Goal: Task Accomplishment & Management: Manage account settings

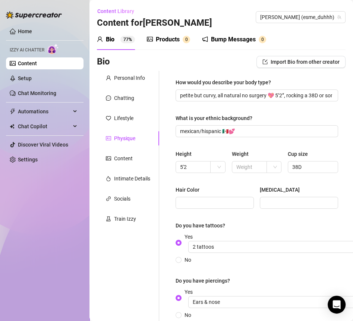
scroll to position [47, 0]
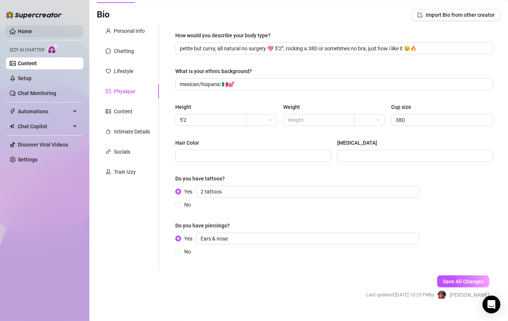
click at [18, 28] on link "Home" at bounding box center [25, 31] width 14 height 6
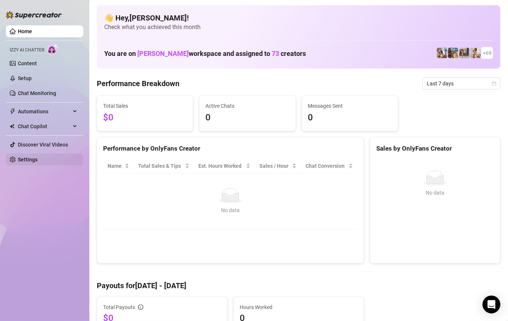
click at [38, 156] on link "Settings" at bounding box center [28, 159] width 20 height 6
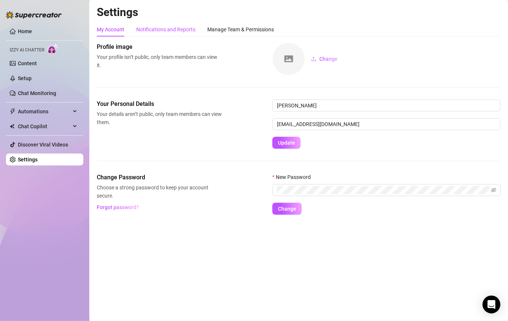
click at [180, 31] on div "Notifications and Reports" at bounding box center [165, 29] width 59 height 8
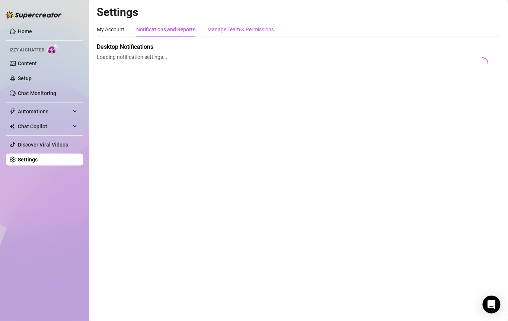
click at [232, 26] on div "Manage Team & Permissions" at bounding box center [240, 29] width 67 height 8
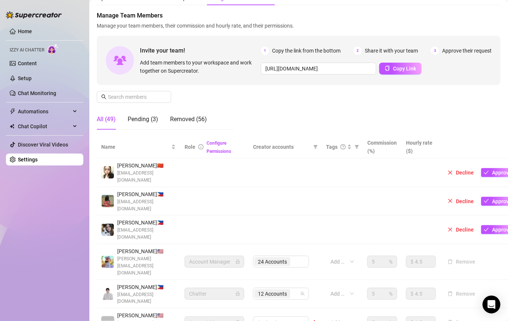
scroll to position [32, 0]
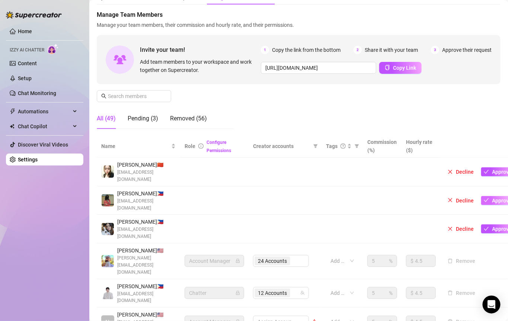
click at [352, 200] on icon "check" at bounding box center [486, 199] width 5 height 5
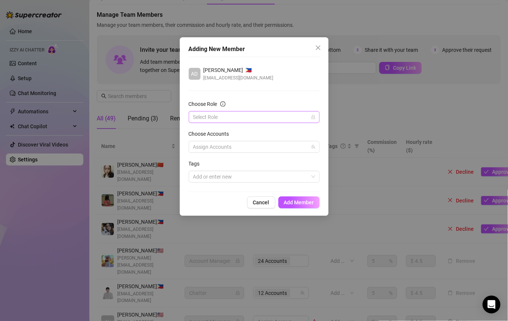
click at [267, 118] on input "Choose Role" at bounding box center [250, 116] width 115 height 11
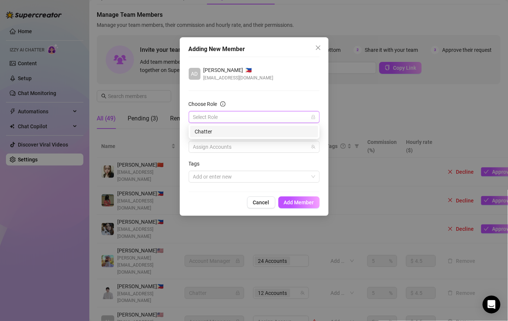
click at [239, 133] on div "Chatter" at bounding box center [254, 131] width 119 height 8
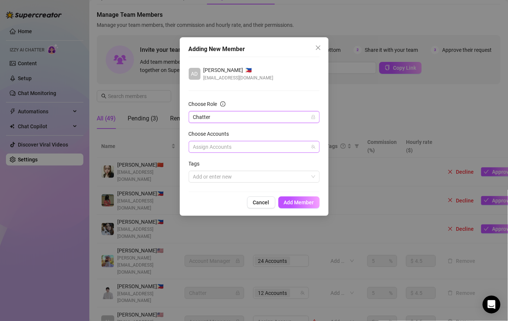
click at [239, 145] on div at bounding box center [250, 147] width 120 height 10
click at [315, 145] on icon "team" at bounding box center [313, 147] width 4 height 4
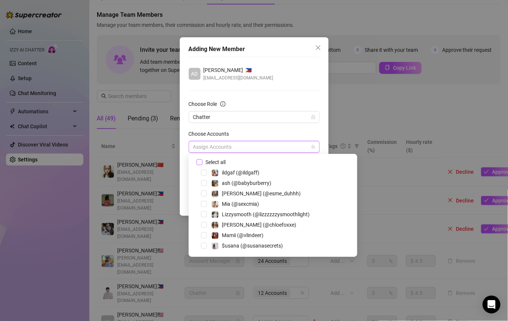
click at [222, 160] on span "Select all" at bounding box center [216, 162] width 26 height 8
click at [202, 160] on input "Select all" at bounding box center [199, 161] width 5 height 5
click at [285, 130] on div "Choose Accounts" at bounding box center [254, 135] width 131 height 11
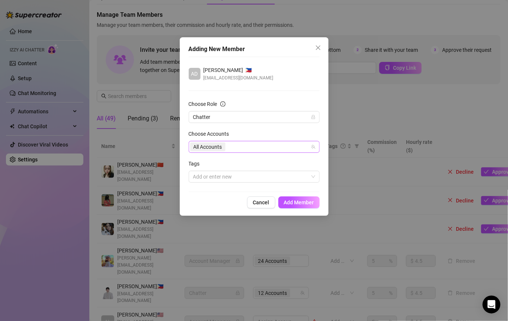
click at [310, 146] on div "All Accounts" at bounding box center [250, 147] width 120 height 10
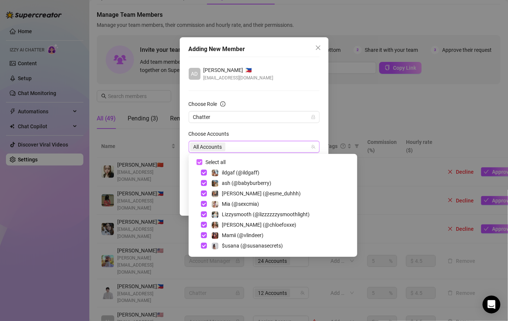
click at [199, 162] on input "Select all" at bounding box center [199, 161] width 5 height 5
checkbox input "false"
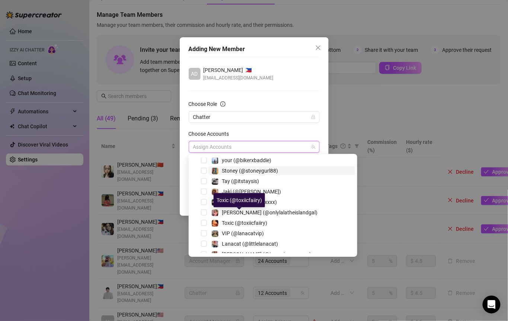
scroll to position [644, 0]
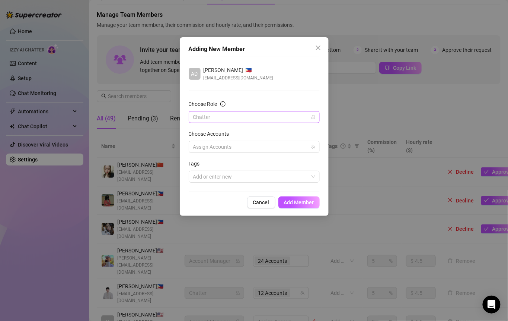
click at [243, 119] on span "Chatter" at bounding box center [254, 116] width 122 height 11
click at [273, 111] on span "Chatter" at bounding box center [254, 116] width 122 height 11
click at [241, 152] on div "Assign Accounts" at bounding box center [254, 147] width 131 height 12
click at [239, 150] on div at bounding box center [250, 147] width 120 height 10
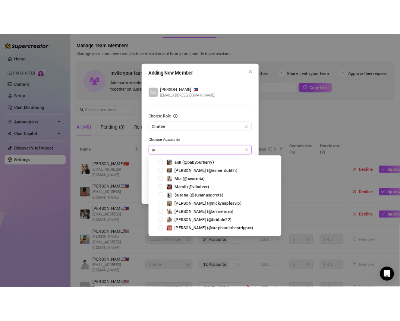
scroll to position [0, 0]
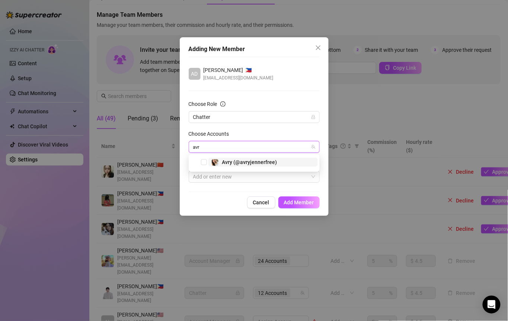
type input "avry"
click at [229, 162] on span "Avry (@avryjennerfree)" at bounding box center [249, 162] width 55 height 6
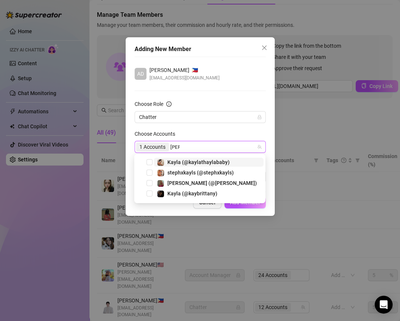
type input "kayla"
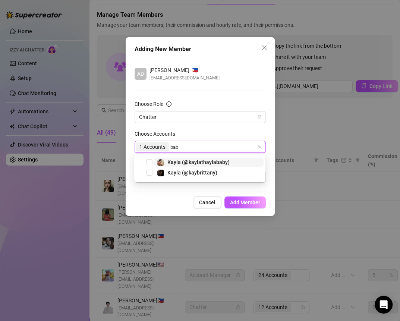
type input "baby"
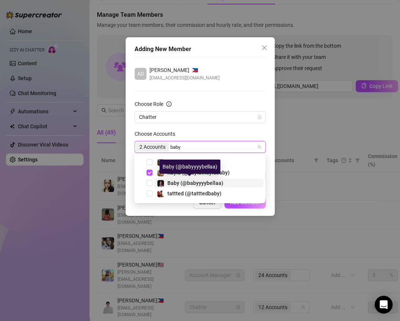
click at [195, 184] on span "Baby (@babyyyybellaa)" at bounding box center [195, 183] width 56 height 6
type input "dma"
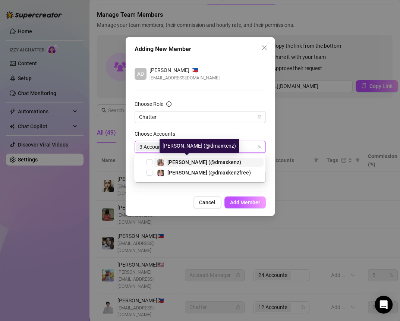
click at [211, 163] on span "[PERSON_NAME] (@dmaxkenz)" at bounding box center [204, 162] width 74 height 6
click at [205, 148] on div "3 Accounts dma" at bounding box center [196, 147] width 120 height 10
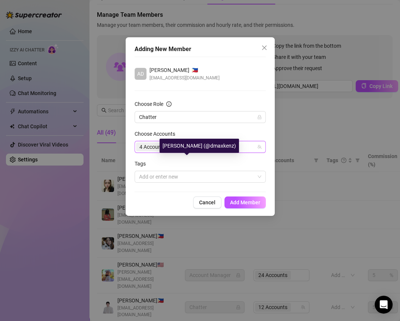
type input "dma"
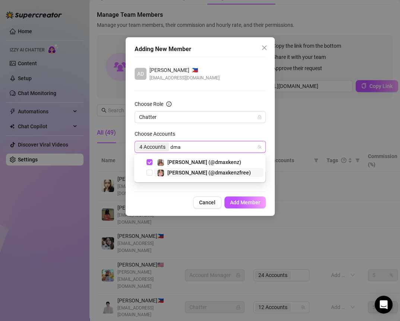
click at [211, 173] on span "[PERSON_NAME] (@dmaxkenzfree)" at bounding box center [208, 172] width 83 height 6
click at [203, 142] on div "4 Accounts dma" at bounding box center [196, 147] width 120 height 10
type input "lizz"
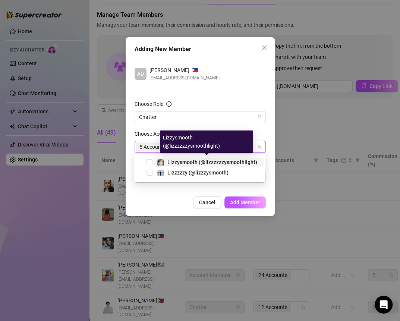
click at [198, 164] on span "Lizzysmooth (@lizzzzzzysmoothlight)" at bounding box center [212, 162] width 90 height 6
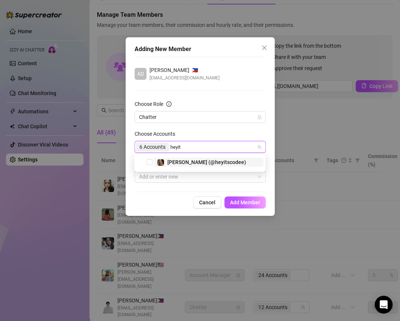
type input "heyits"
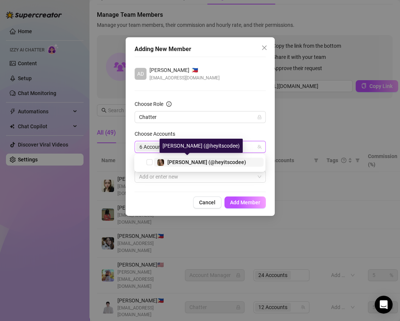
click at [193, 165] on div "[PERSON_NAME] (@heyitscodee)" at bounding box center [206, 162] width 79 height 9
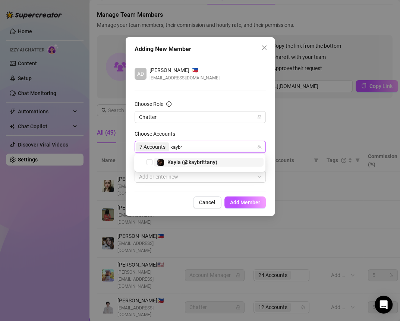
type input "kaybri"
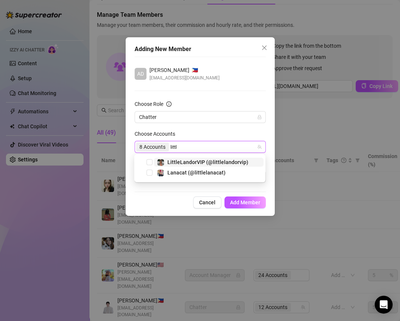
type input "little"
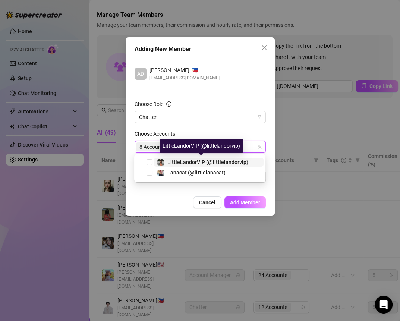
click at [222, 162] on span "LittleLandorVIP (@littlelandorvip)" at bounding box center [207, 162] width 81 height 6
click at [218, 149] on div "8 Accounts little" at bounding box center [196, 147] width 120 height 10
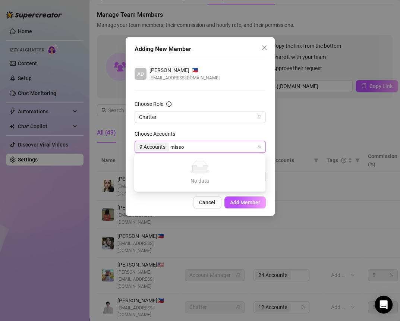
type input "miss"
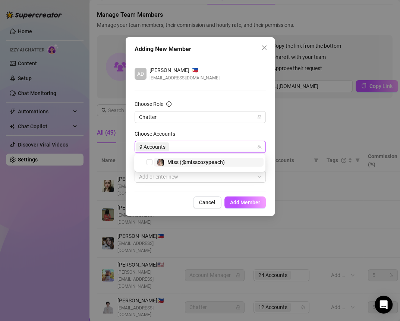
click at [212, 145] on div "9 Accounts miss" at bounding box center [196, 147] width 120 height 10
type input "ohso"
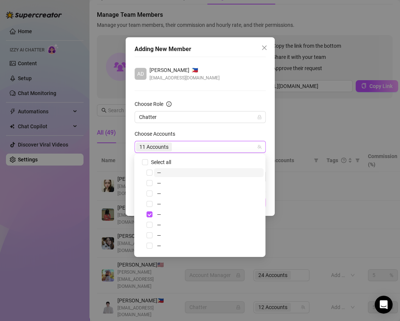
click at [214, 127] on form "Choose Role Chatter Choose Accounts 11 Accounts Tags Add or enter new" at bounding box center [199, 141] width 131 height 83
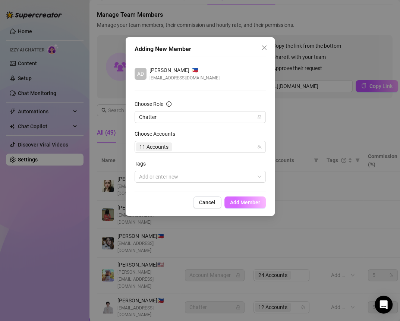
click at [242, 199] on span "Add Member" at bounding box center [245, 202] width 30 height 6
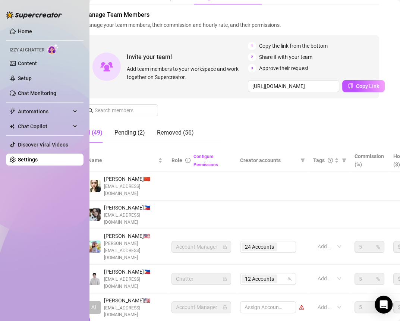
scroll to position [32, 0]
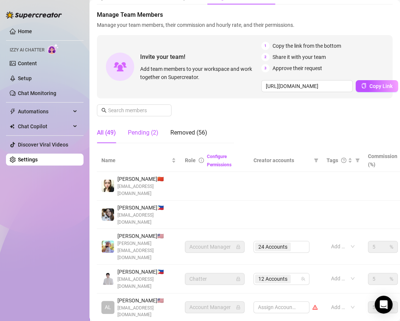
click at [144, 133] on div "Pending (2)" at bounding box center [143, 132] width 31 height 9
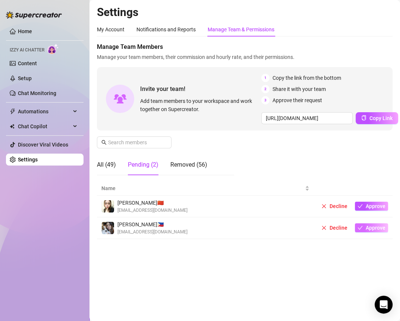
click at [352, 226] on span "Approve" at bounding box center [375, 228] width 20 height 6
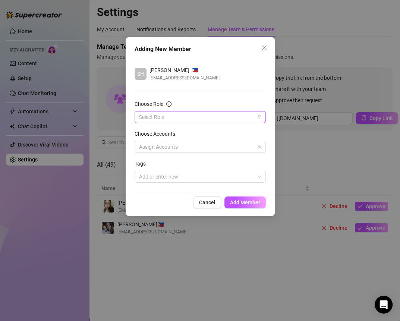
click at [187, 114] on input "Choose Role" at bounding box center [196, 116] width 115 height 11
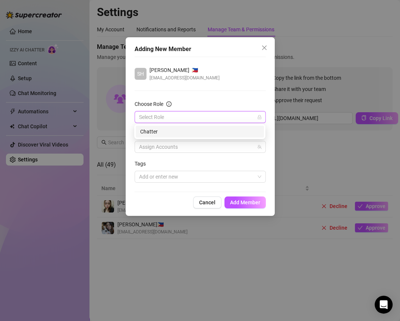
click at [169, 133] on div "Chatter" at bounding box center [199, 131] width 119 height 8
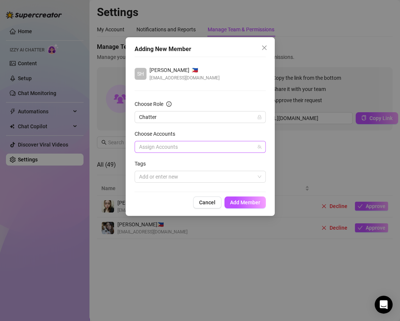
click at [183, 145] on div at bounding box center [196, 147] width 120 height 10
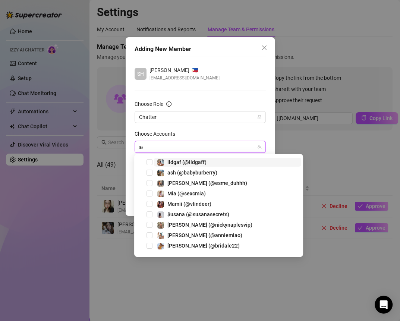
type input "avry"
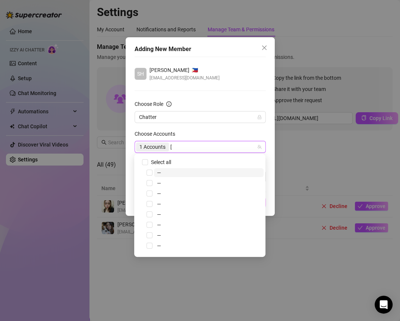
type input "kayla"
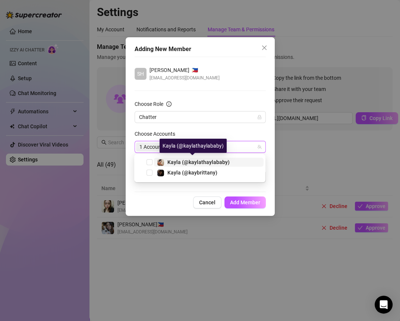
click at [198, 164] on span "Kayla (@kaylathaylababy)" at bounding box center [198, 162] width 62 height 6
click at [183, 146] on div "1 Accounts kayla" at bounding box center [196, 147] width 120 height 10
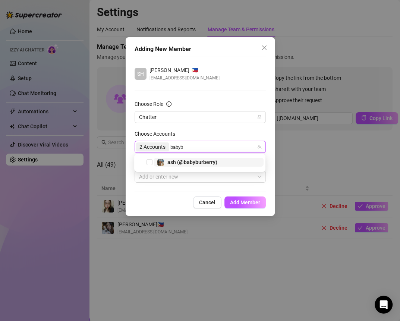
type input "baby"
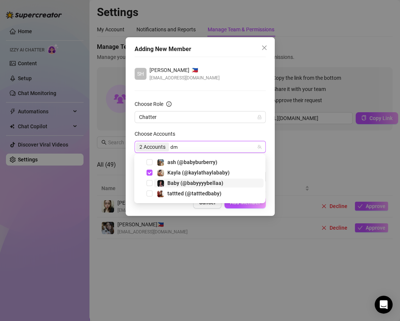
type input "dma"
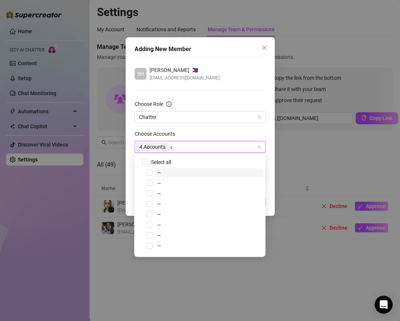
type input "dma"
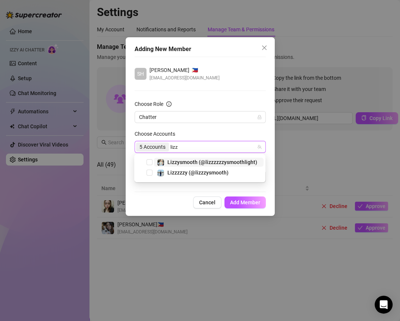
type input "lizzz"
type input "heyi"
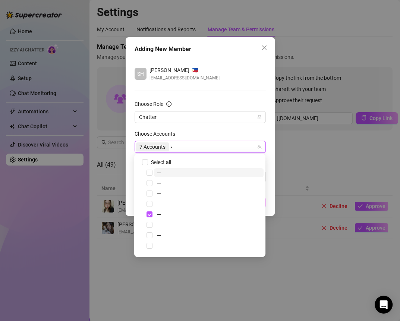
type input "kaybri"
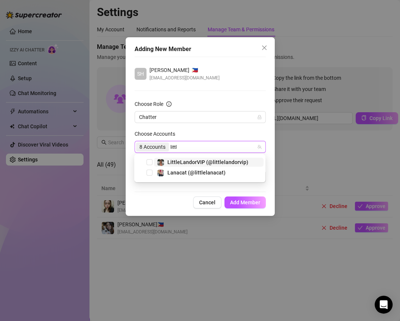
type input "little"
type input "missco"
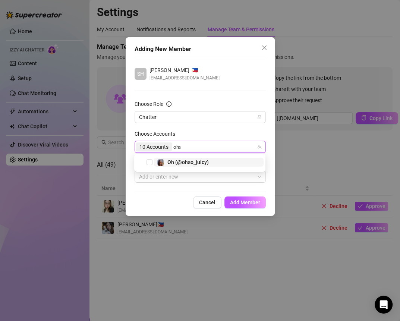
type input "ohso"
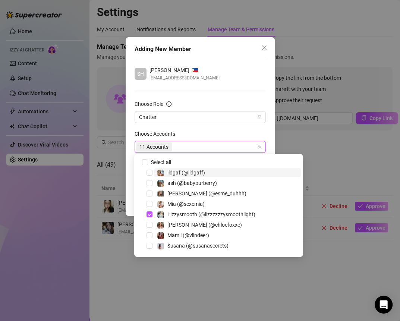
click at [271, 183] on div "Adding New Member SH [PERSON_NAME] 🇵🇭 [EMAIL_ADDRESS][DOMAIN_NAME] Choose Role …" at bounding box center [200, 126] width 149 height 178
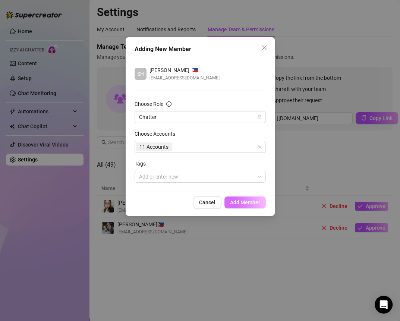
click at [248, 201] on span "Add Member" at bounding box center [245, 202] width 30 height 6
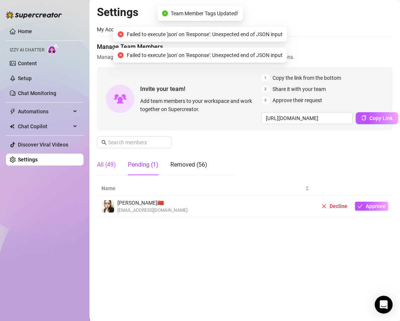
click at [107, 166] on div "All (49)" at bounding box center [106, 164] width 19 height 9
